Goal: Communication & Community: Answer question/provide support

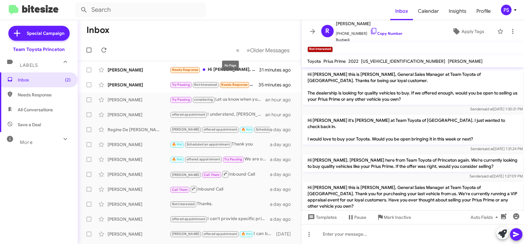
scroll to position [26, 0]
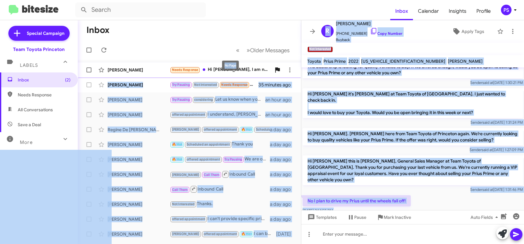
click at [271, 73] on body "Inbox Calendar Insights Profile PS Special Campaign Team Toyota Princeton Label…" at bounding box center [262, 122] width 524 height 244
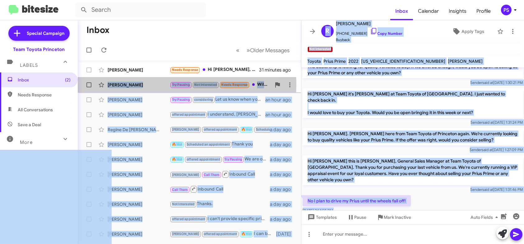
click at [130, 85] on div "[PERSON_NAME]" at bounding box center [139, 85] width 62 height 6
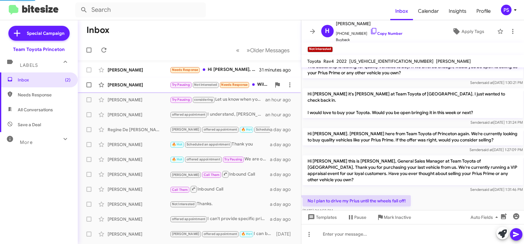
scroll to position [104, 0]
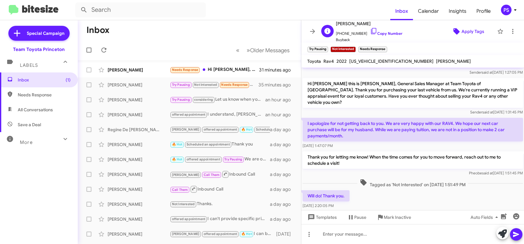
click at [455, 31] on icon at bounding box center [456, 31] width 6 height 6
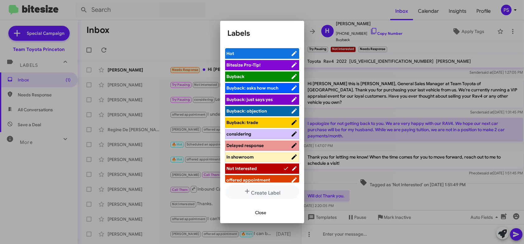
drag, startPoint x: 264, startPoint y: 211, endPoint x: 291, endPoint y: 203, distance: 27.8
click at [264, 211] on span "Close" at bounding box center [260, 212] width 11 height 11
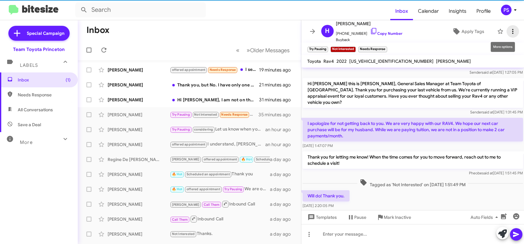
click at [510, 28] on icon at bounding box center [512, 31] width 7 height 7
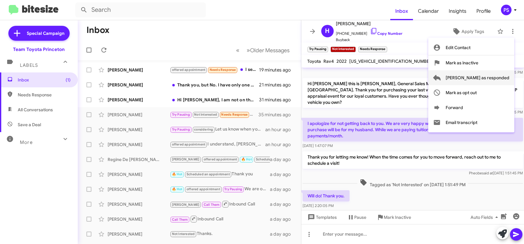
click at [501, 76] on span "[PERSON_NAME] as responded" at bounding box center [478, 77] width 64 height 15
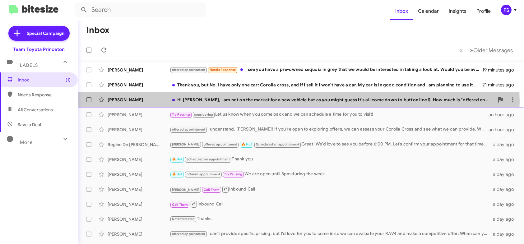
drag, startPoint x: 284, startPoint y: 101, endPoint x: 292, endPoint y: 103, distance: 8.6
click at [284, 100] on div "Hi [PERSON_NAME], I am not on the market for a new vehicle but as you might gue…" at bounding box center [332, 100] width 324 height 6
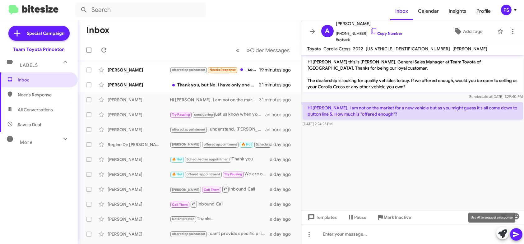
click at [501, 237] on icon at bounding box center [502, 233] width 9 height 9
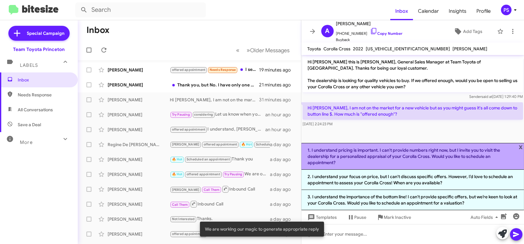
click at [424, 155] on li "1. I understand pricing is important. I can't provide numbers right now, but I …" at bounding box center [412, 156] width 223 height 27
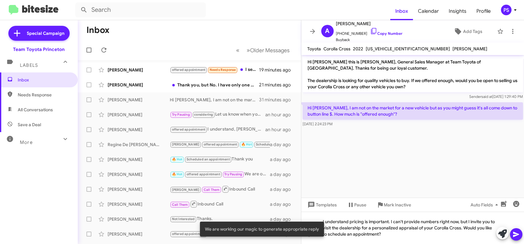
click at [514, 231] on icon at bounding box center [515, 234] width 7 height 7
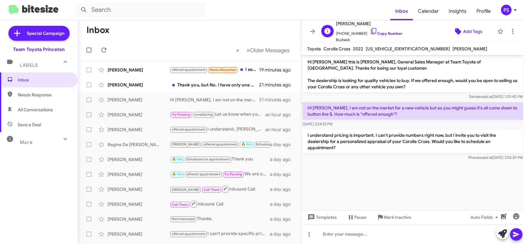
click at [463, 30] on span "Add Tags" at bounding box center [472, 31] width 19 height 11
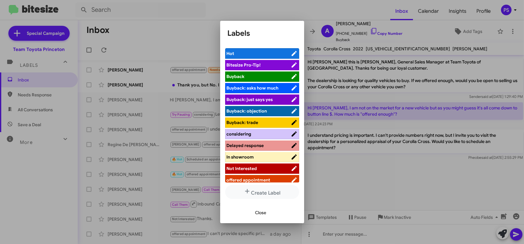
scroll to position [62, 0]
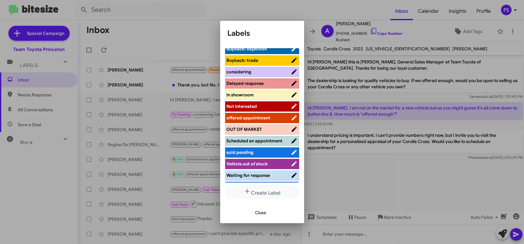
click at [259, 117] on span "offered appointment" at bounding box center [249, 118] width 44 height 6
click at [263, 211] on span "Close" at bounding box center [260, 212] width 11 height 11
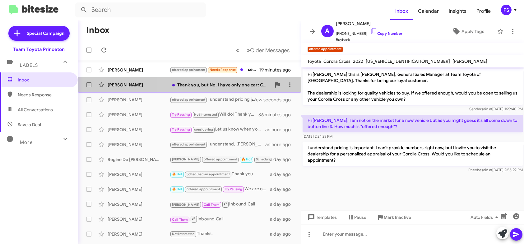
click at [231, 88] on div "[PERSON_NAME] Thank you, but No. I have only one car: Corolla cross, and if I s…" at bounding box center [189, 85] width 213 height 12
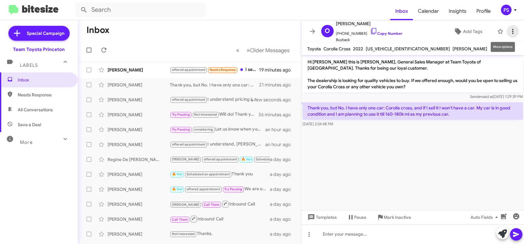
click at [509, 33] on icon at bounding box center [512, 31] width 7 height 7
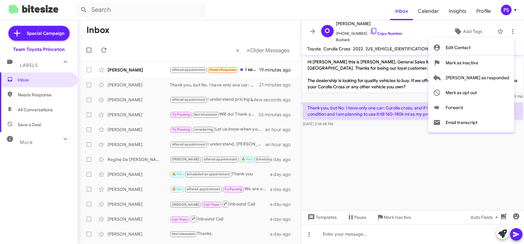
click at [418, 30] on div at bounding box center [262, 122] width 524 height 244
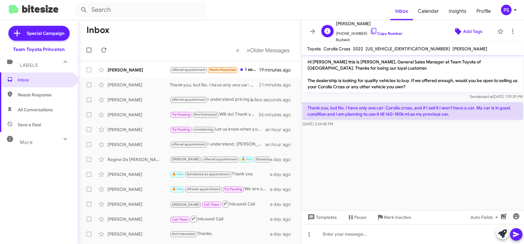
click at [475, 31] on span "Add Tags" at bounding box center [472, 31] width 19 height 11
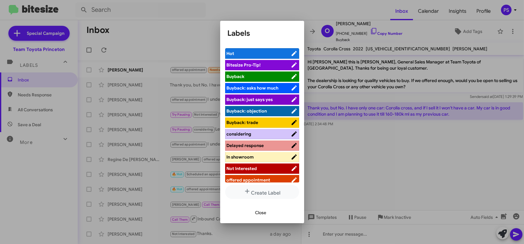
click at [257, 168] on span "Not Interested" at bounding box center [259, 168] width 64 height 6
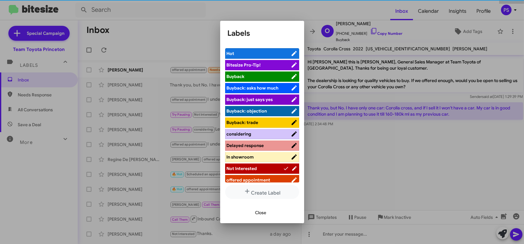
click at [269, 210] on button "Close" at bounding box center [260, 212] width 21 height 11
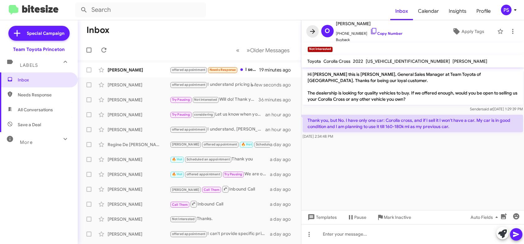
click at [313, 30] on icon at bounding box center [312, 31] width 7 height 7
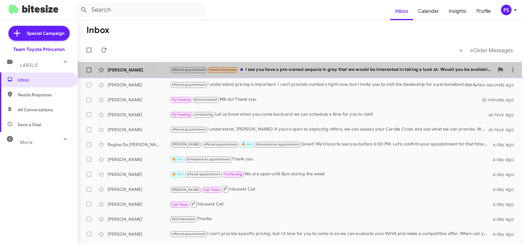
click at [300, 74] on div "[PERSON_NAME] offered appointment Needs Response I see you have a pre-owned seq…" at bounding box center [301, 70] width 436 height 12
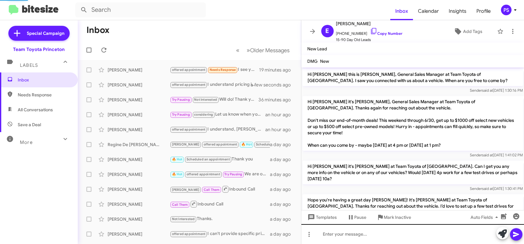
scroll to position [269, 0]
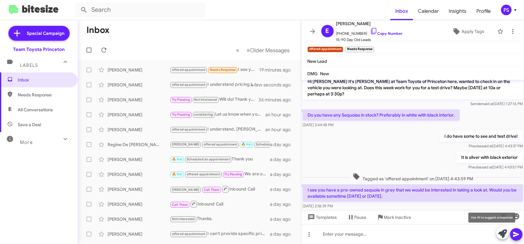
click at [499, 233] on icon at bounding box center [502, 233] width 9 height 9
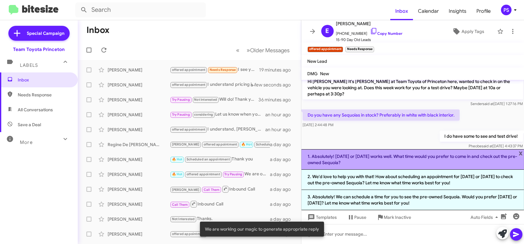
click at [375, 163] on li "1. Absolutely! [DATE] or [DATE] works well. What time would you prefer to come …" at bounding box center [412, 159] width 223 height 21
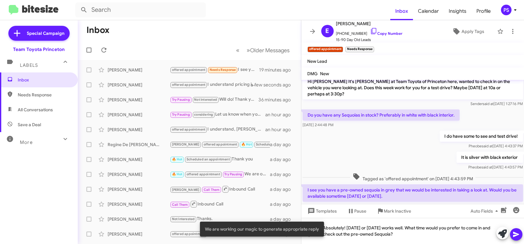
click at [519, 237] on icon at bounding box center [515, 234] width 7 height 7
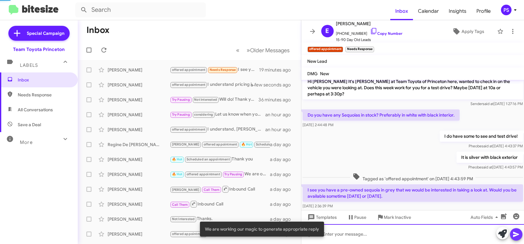
scroll to position [0, 0]
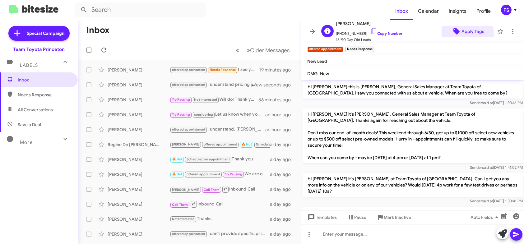
click at [461, 34] on span "Apply Tags" at bounding box center [472, 31] width 23 height 11
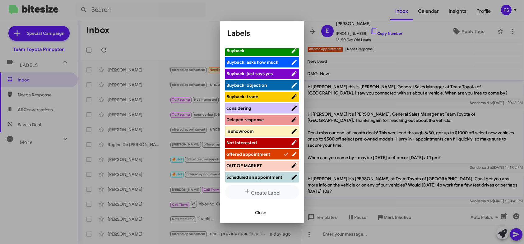
scroll to position [62, 0]
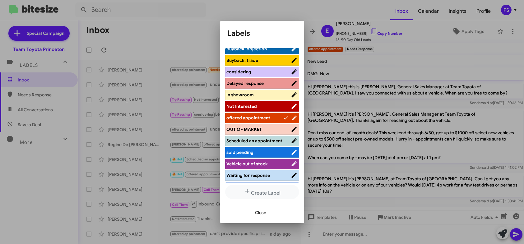
click at [261, 74] on span "considering" at bounding box center [259, 72] width 64 height 6
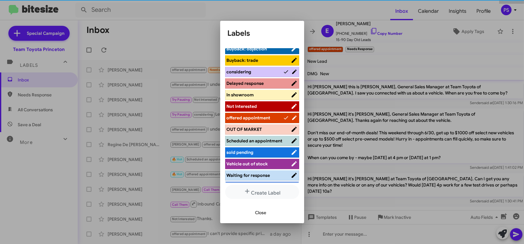
click at [266, 214] on button "Close" at bounding box center [260, 212] width 21 height 11
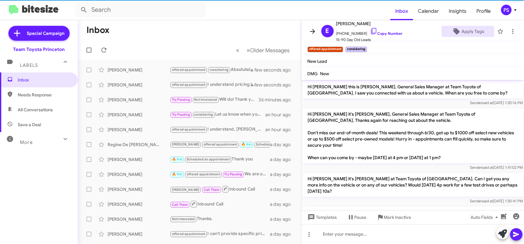
click at [312, 28] on icon at bounding box center [312, 31] width 7 height 7
